Goal: Task Accomplishment & Management: Manage account settings

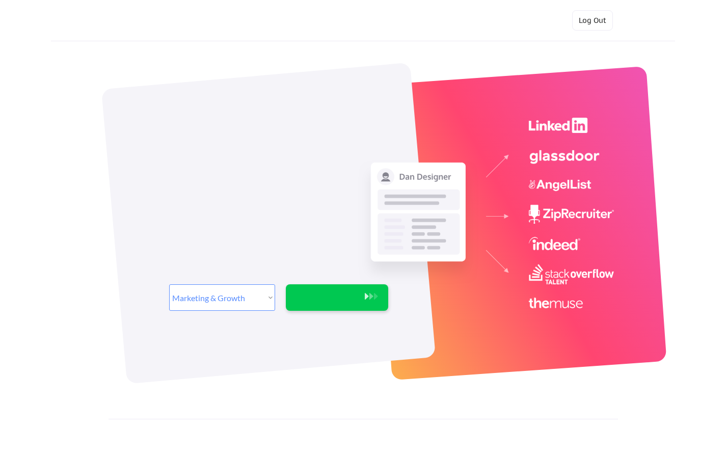
select select ""marketing___comms""
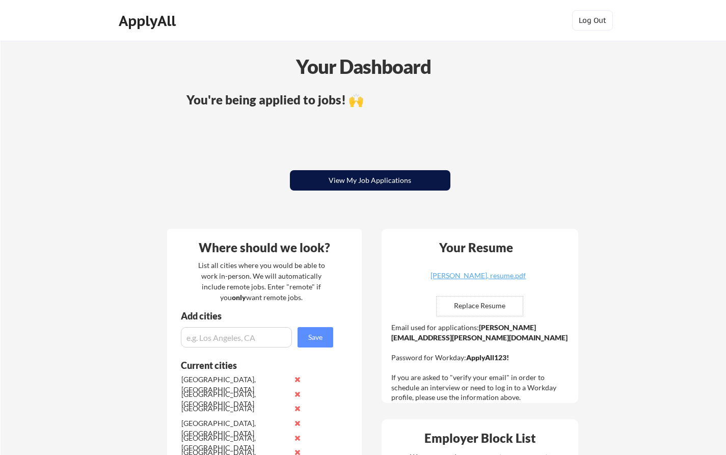
click at [356, 181] on button "View My Job Applications" at bounding box center [370, 180] width 160 height 20
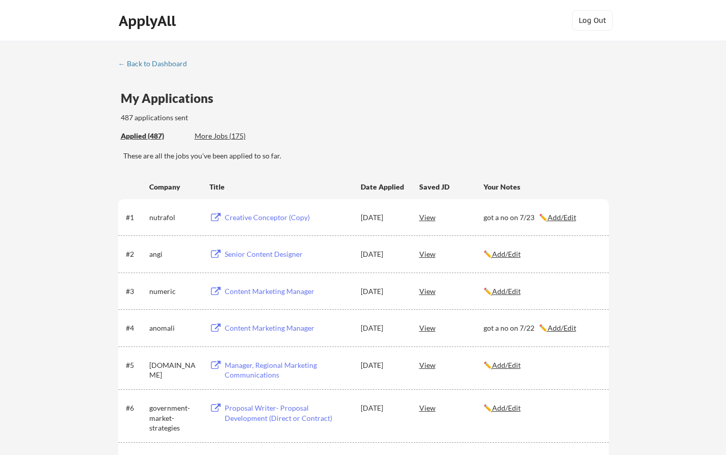
scroll to position [744, 0]
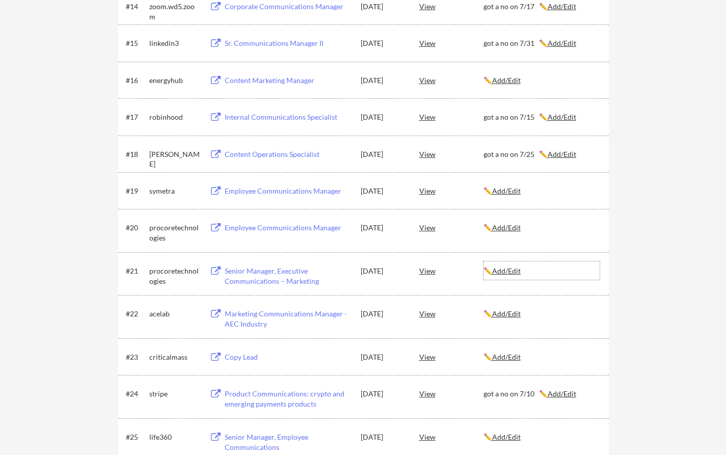
click at [510, 268] on u "Add/Edit" at bounding box center [506, 270] width 29 height 9
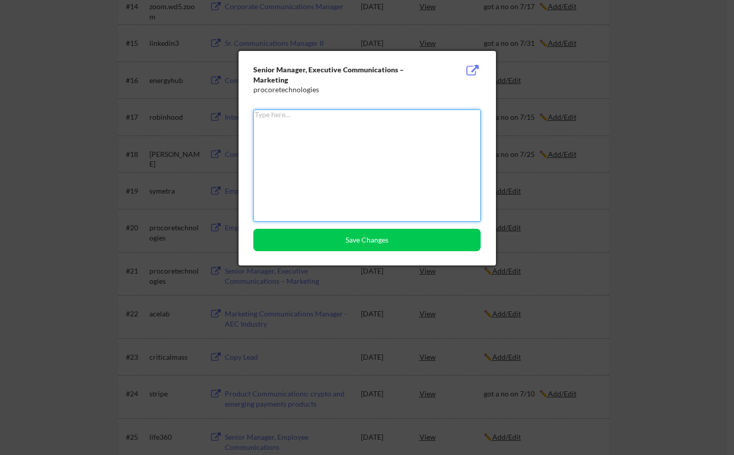
click at [369, 162] on textarea at bounding box center [366, 166] width 227 height 112
paste textarea "got a no on 8/20"
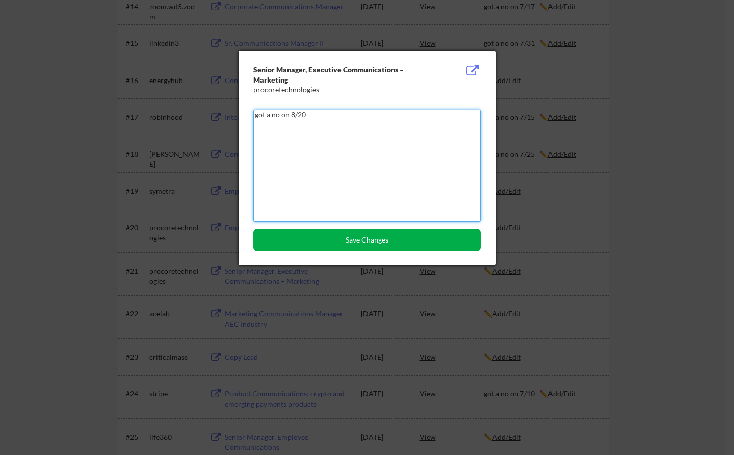
type textarea "got a no on 8/20"
click at [338, 241] on button "Save Changes" at bounding box center [366, 240] width 227 height 22
